Goal: Information Seeking & Learning: Learn about a topic

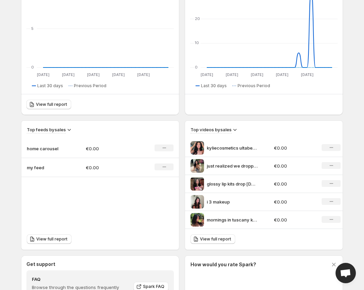
scroll to position [123, 0]
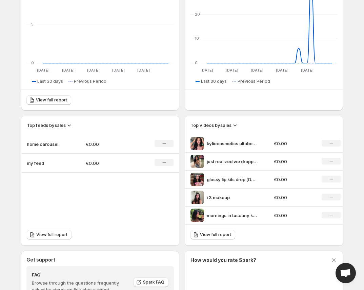
click at [235, 125] on icon at bounding box center [234, 125] width 7 height 7
click at [349, 125] on div "Overview. This page is ready Overview Create feed 30 days Impressions 4 No chan…" at bounding box center [182, 136] width 338 height 519
click at [227, 124] on h3 "Top videos by sales" at bounding box center [210, 125] width 41 height 7
click at [234, 125] on icon at bounding box center [234, 125] width 7 height 7
click at [267, 111] on div "30 days Impressions 4 No change Views 11 No change Clicks 0 No change Purchases…" at bounding box center [179, 146] width 327 height 499
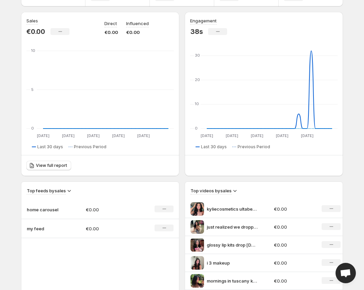
scroll to position [189, 0]
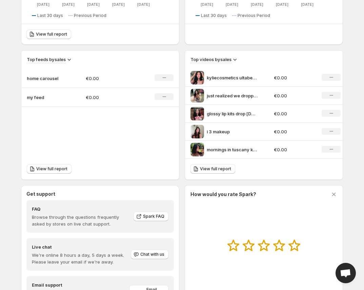
click at [82, 54] on div "Top feeds by sales" at bounding box center [100, 56] width 158 height 13
click at [69, 60] on icon at bounding box center [69, 59] width 7 height 7
click at [71, 60] on icon at bounding box center [69, 59] width 7 height 7
click at [241, 61] on div "Top videos by sales" at bounding box center [263, 59] width 147 height 7
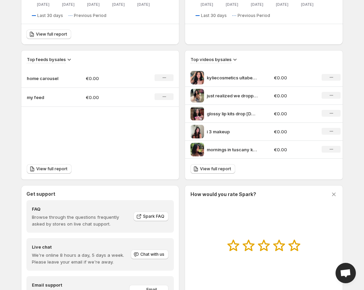
click at [235, 60] on icon at bounding box center [234, 60] width 3 height 2
click at [258, 65] on div "Top videos by sales kyliecosmetics ultabeauty kylie plumping lip liner special …" at bounding box center [264, 104] width 158 height 108
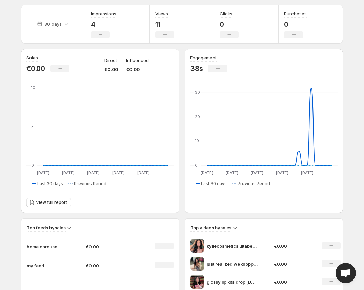
scroll to position [0, 0]
